Goal: Task Accomplishment & Management: Manage account settings

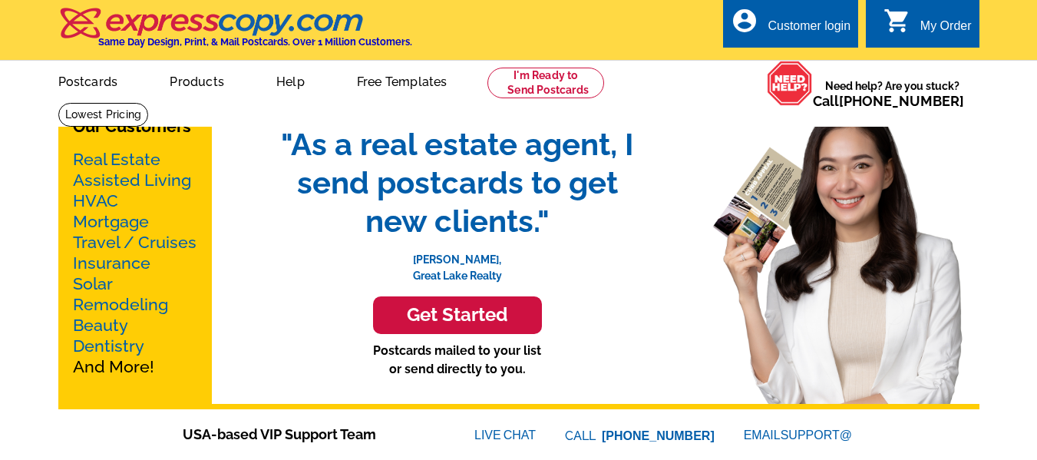
click at [762, 19] on link "account_circle Customer login" at bounding box center [791, 26] width 120 height 19
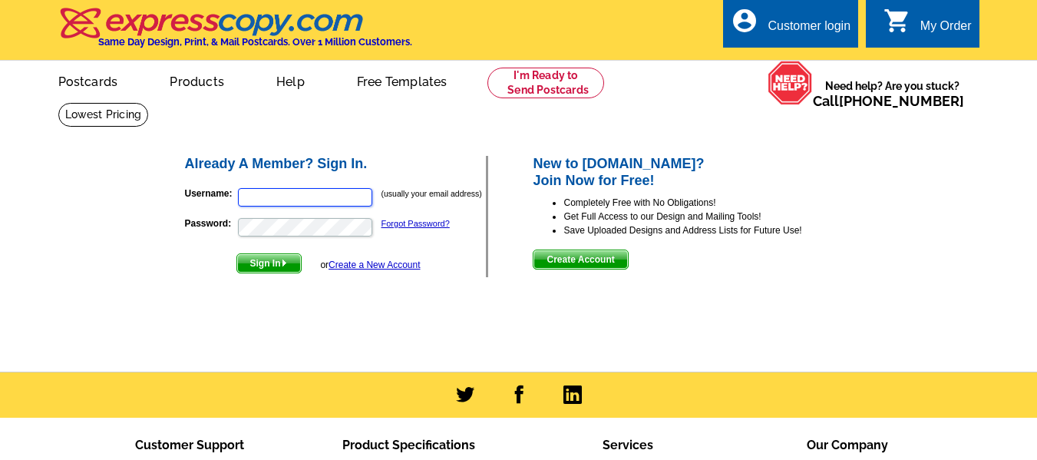
click at [319, 194] on input "Username:" at bounding box center [305, 197] width 134 height 18
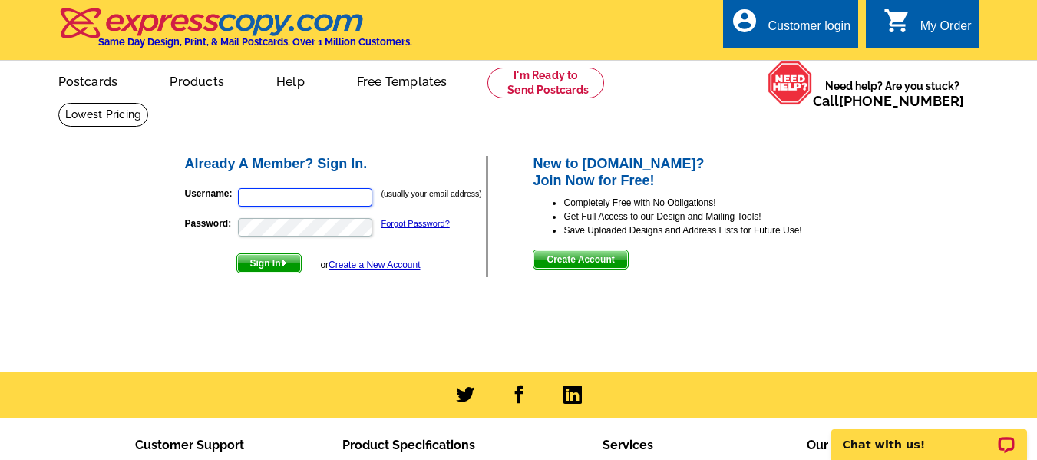
click at [327, 197] on input "Username:" at bounding box center [305, 197] width 134 height 18
type input "Cristinecjb1@aol.com"
click at [271, 273] on span "Sign In" at bounding box center [269, 263] width 64 height 18
